Goal: Find specific page/section: Find specific page/section

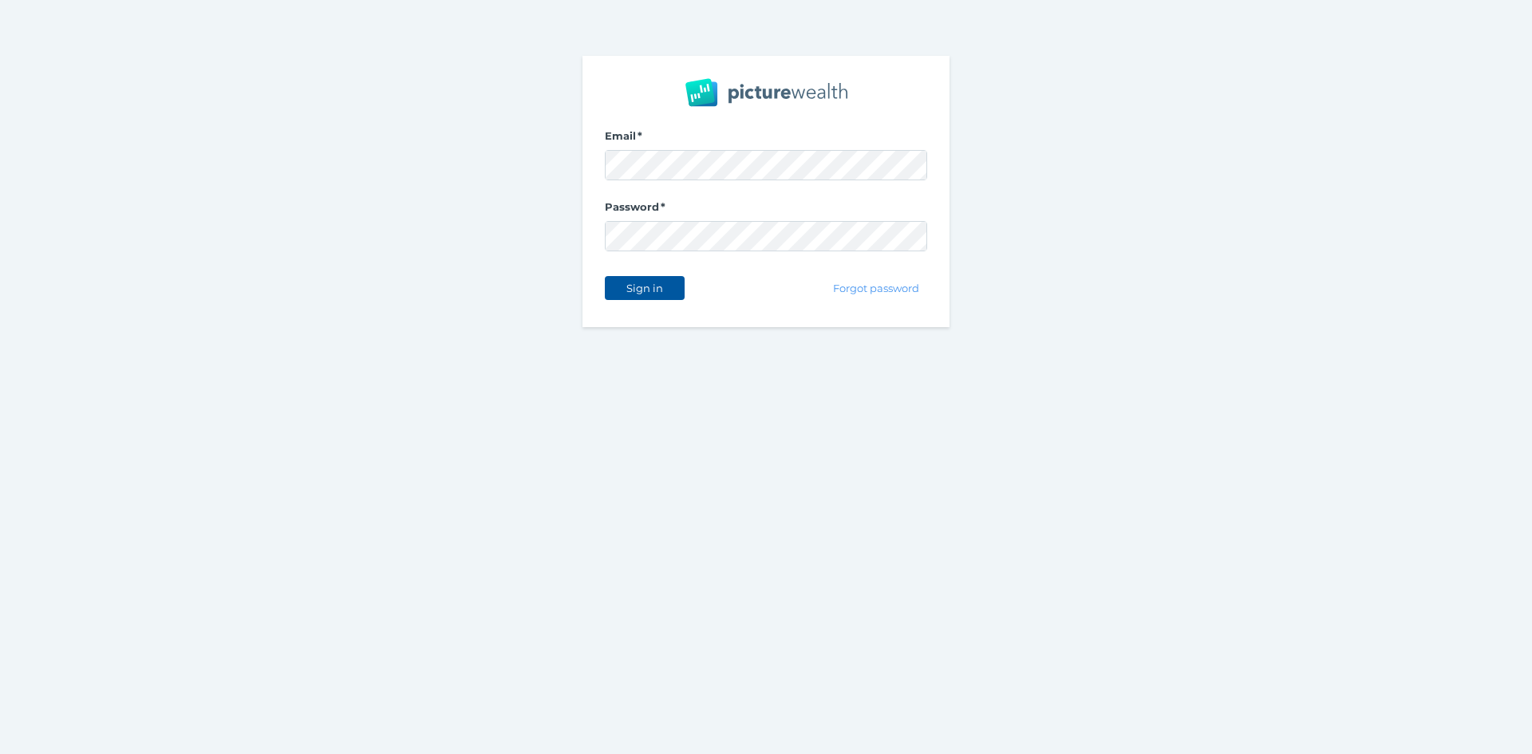
click at [676, 287] on button "Sign in" at bounding box center [645, 288] width 80 height 24
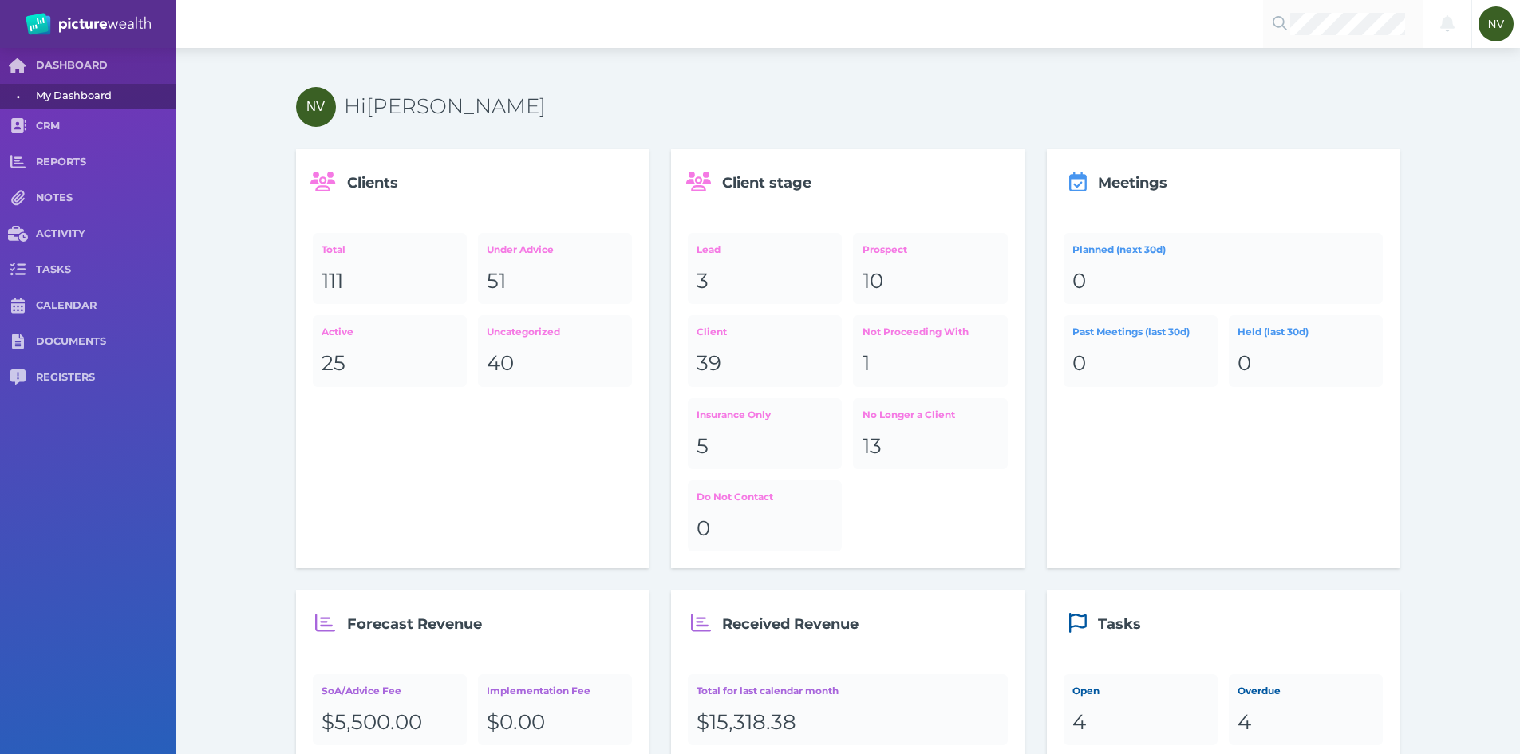
click at [1376, 38] on div at bounding box center [1343, 24] width 160 height 48
click at [1363, 72] on span "[PERSON_NAME]" at bounding box center [1335, 69] width 97 height 40
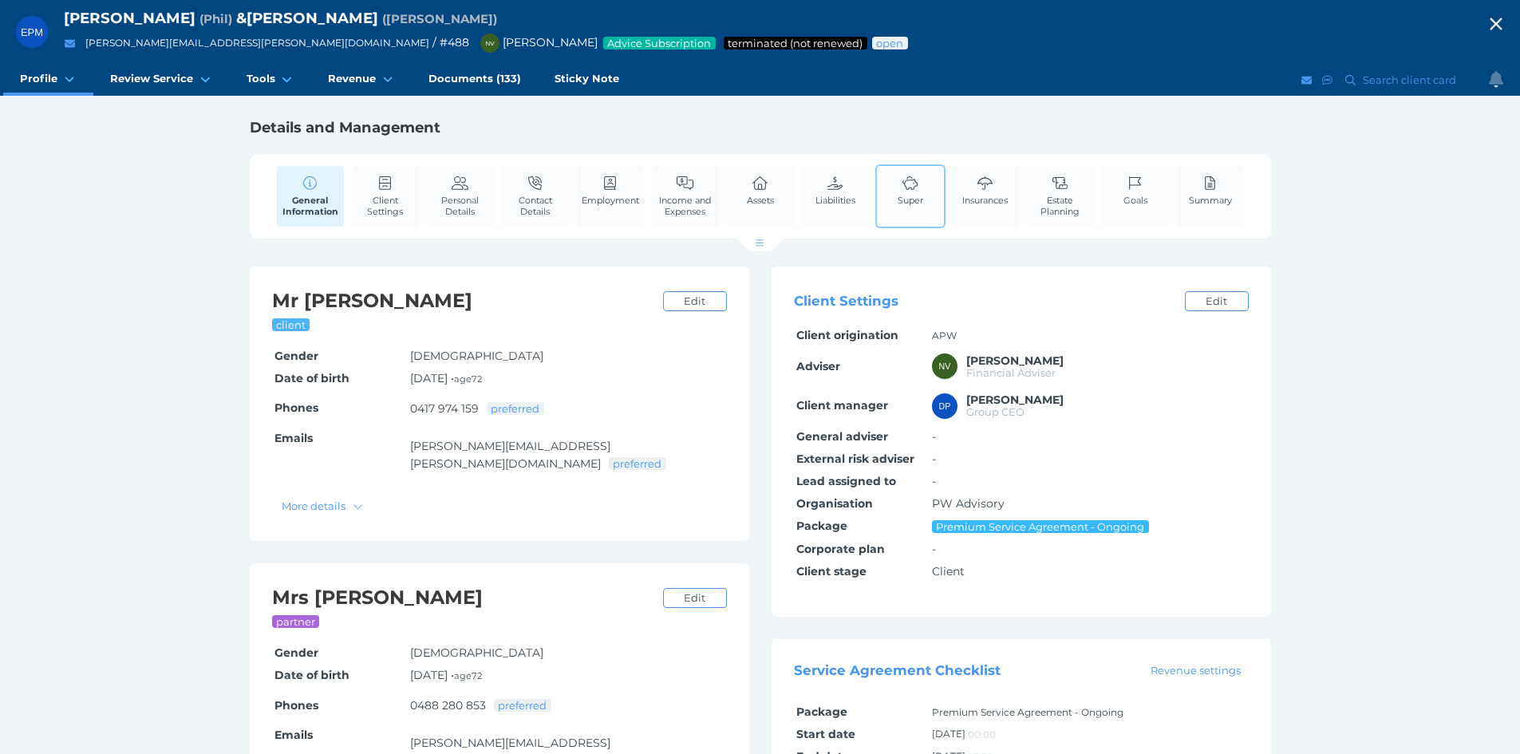
click at [920, 199] on span "Super" at bounding box center [911, 200] width 26 height 11
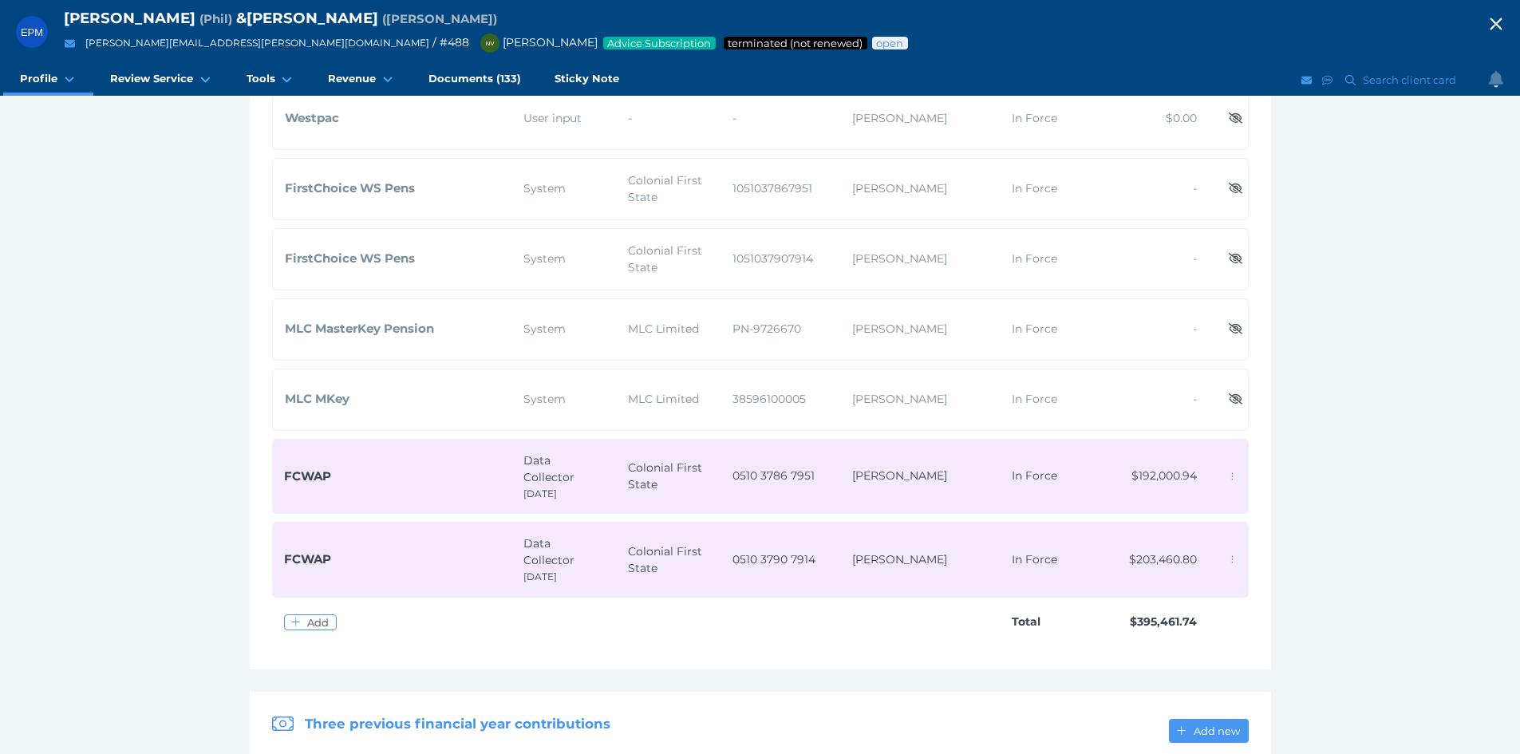
scroll to position [319, 0]
